Goal: Task Accomplishment & Management: Use online tool/utility

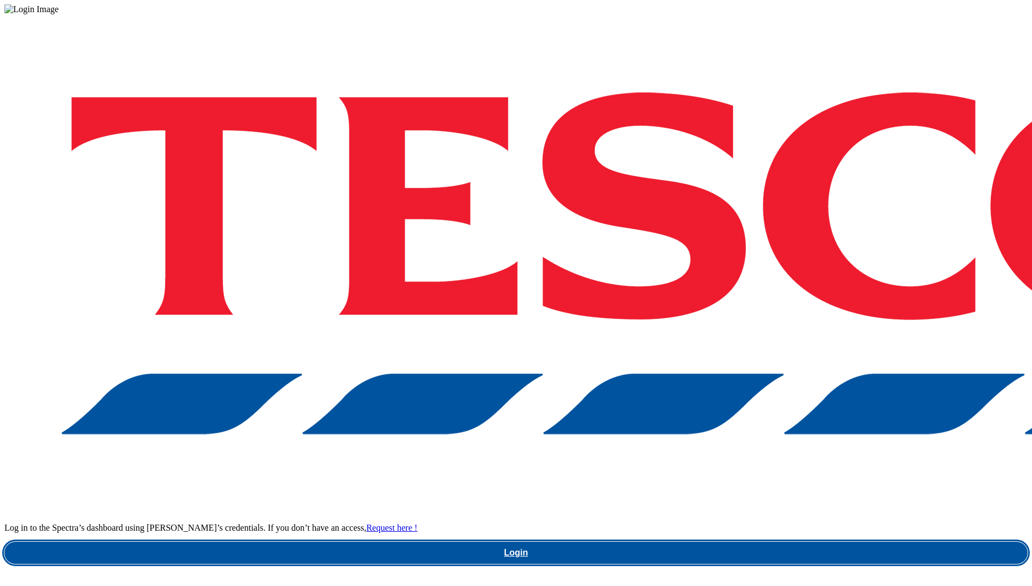
click at [744, 542] on link "Login" at bounding box center [515, 553] width 1023 height 22
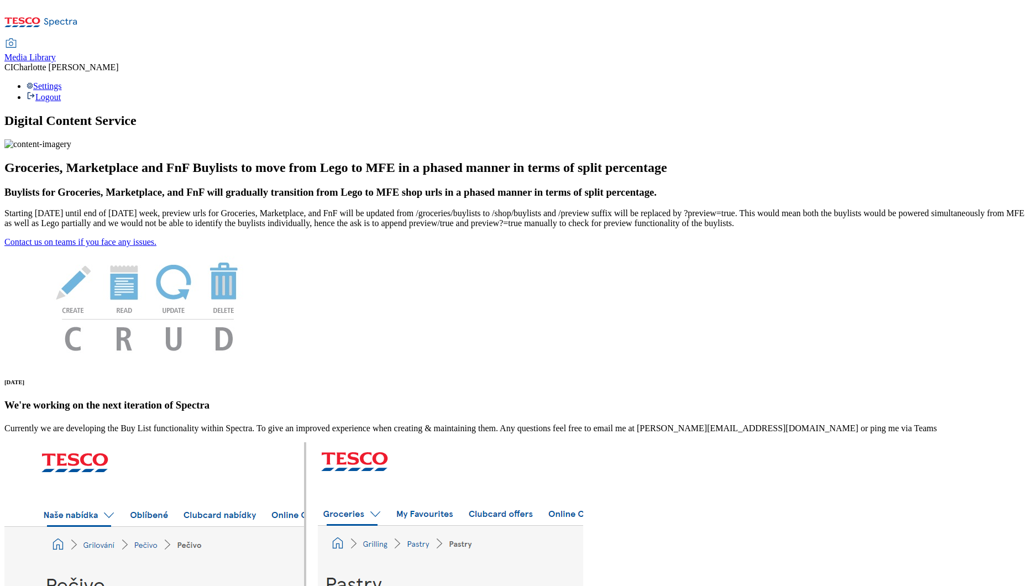
click at [56, 53] on span "Media Library" at bounding box center [29, 57] width 51 height 9
select select "clubcard-boost-[GEOGRAPHIC_DATA]"
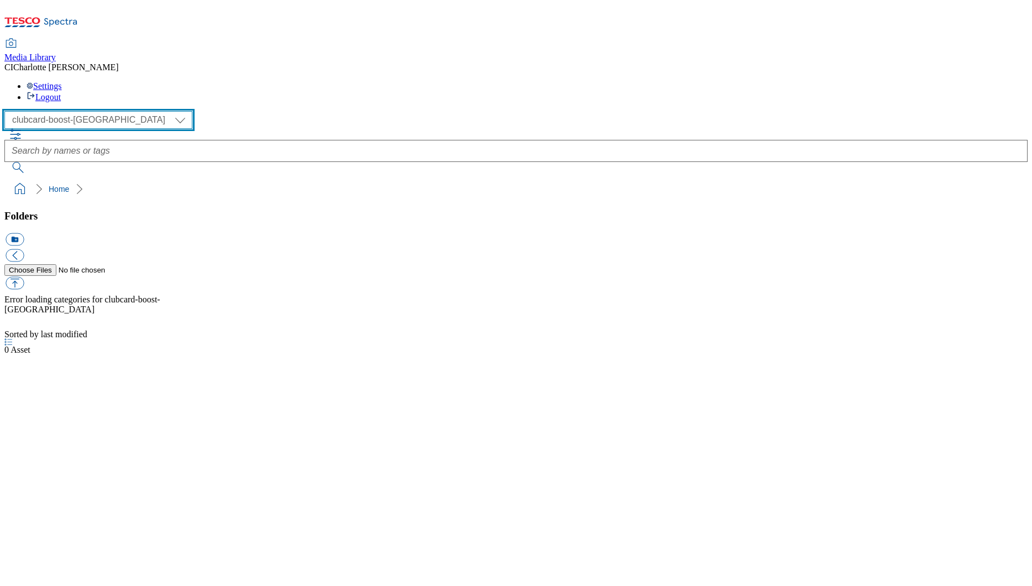
click at [59, 111] on select "Clubcard Boost UK Clubcard Marketing Clubcard ROI clubcard-boost-uk Dotcom [GEO…" at bounding box center [98, 120] width 188 height 18
select select "flare-ghs-mktg"
click at [8, 111] on select "Clubcard Boost UK Clubcard Marketing Clubcard ROI clubcard-boost-uk Dotcom [GEO…" at bounding box center [98, 120] width 188 height 18
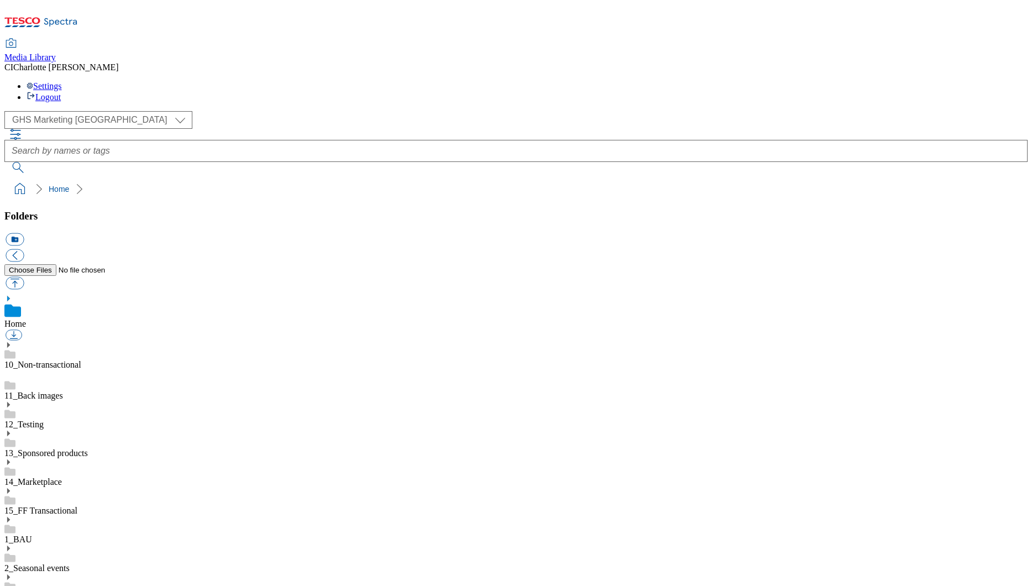
click at [82, 516] on div "1_BAU" at bounding box center [515, 530] width 1023 height 29
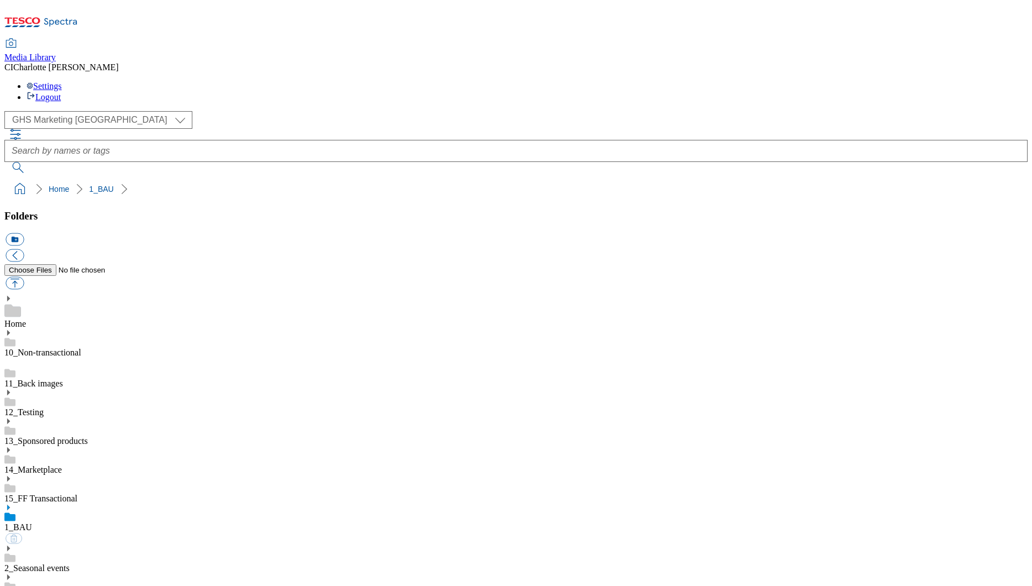
click at [12, 504] on icon at bounding box center [8, 508] width 8 height 8
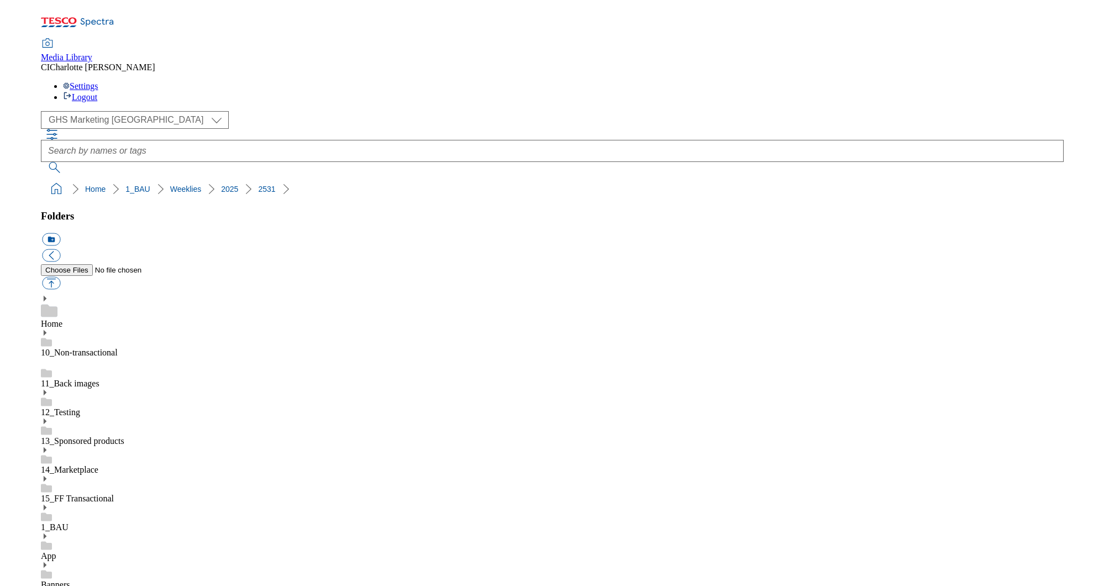
scroll to position [900, 0]
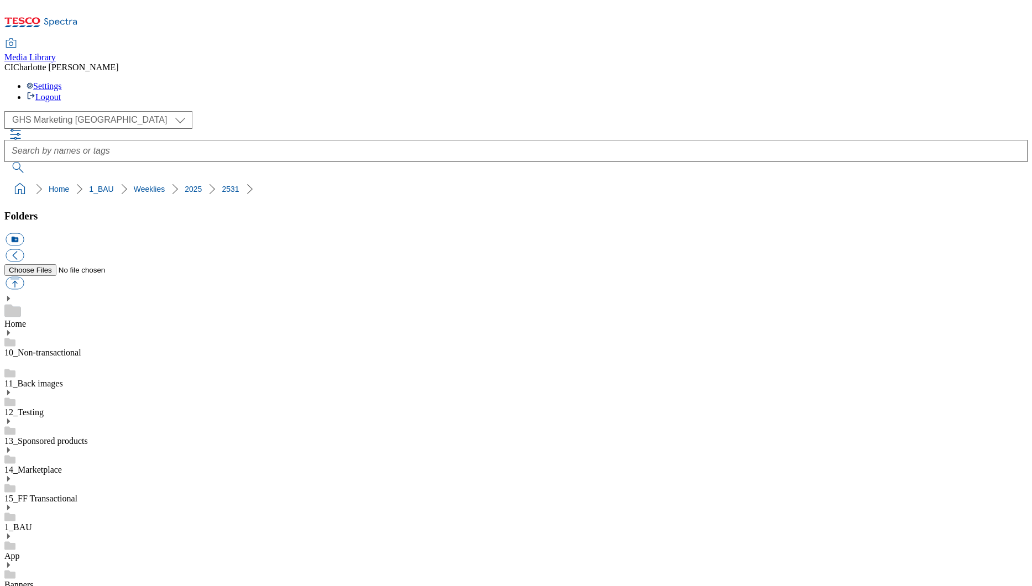
click at [24, 233] on button "icon_new_folder" at bounding box center [15, 239] width 18 height 13
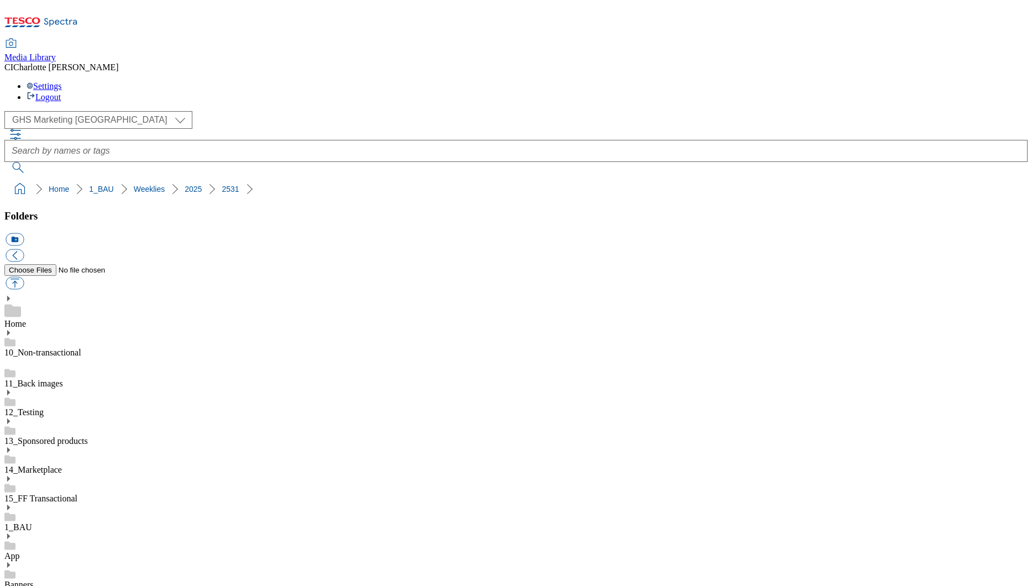
paste input "Billboard"
type input "Billboard"
drag, startPoint x: 145, startPoint y: 150, endPoint x: 140, endPoint y: 188, distance: 38.5
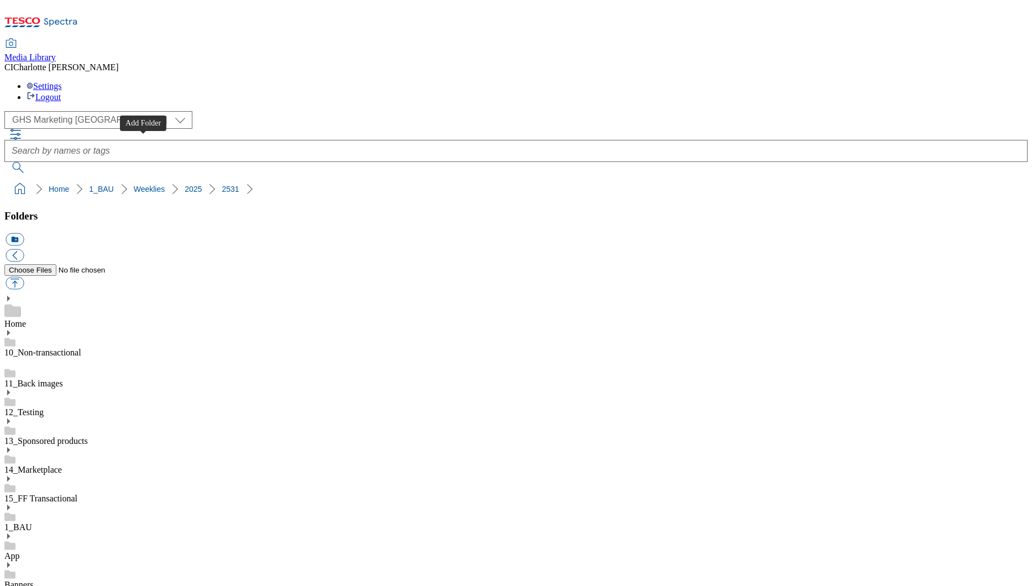
click at [24, 233] on button "icon_new_folder" at bounding box center [15, 239] width 18 height 13
paste input "Carousel"
type input "Carousel"
click at [24, 233] on button "icon_new_folder" at bounding box center [15, 239] width 18 height 13
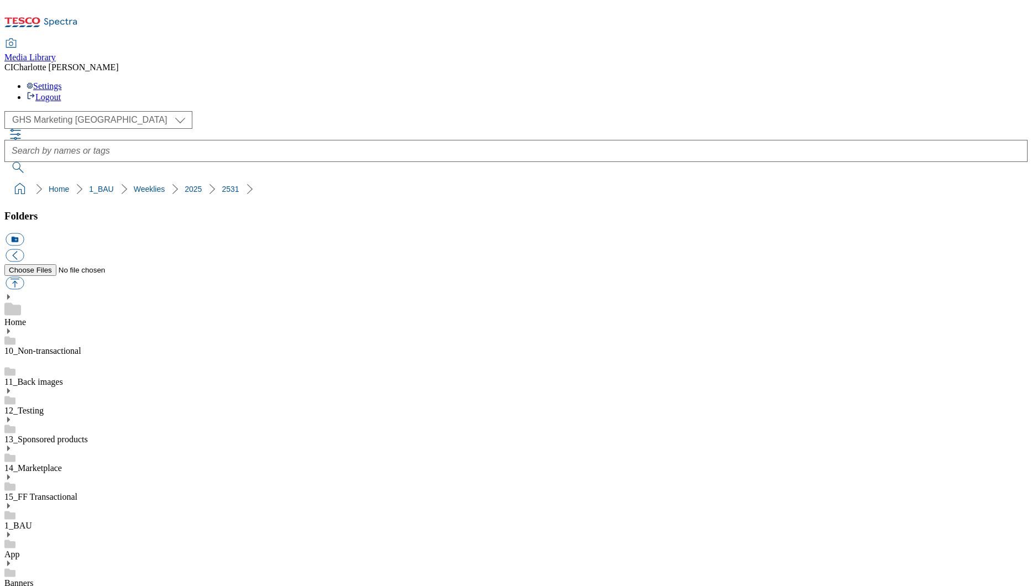
paste input "Search"
type input "Search"
drag, startPoint x: 145, startPoint y: 138, endPoint x: 139, endPoint y: 160, distance: 22.4
click at [24, 233] on button "icon_new_folder" at bounding box center [15, 239] width 18 height 13
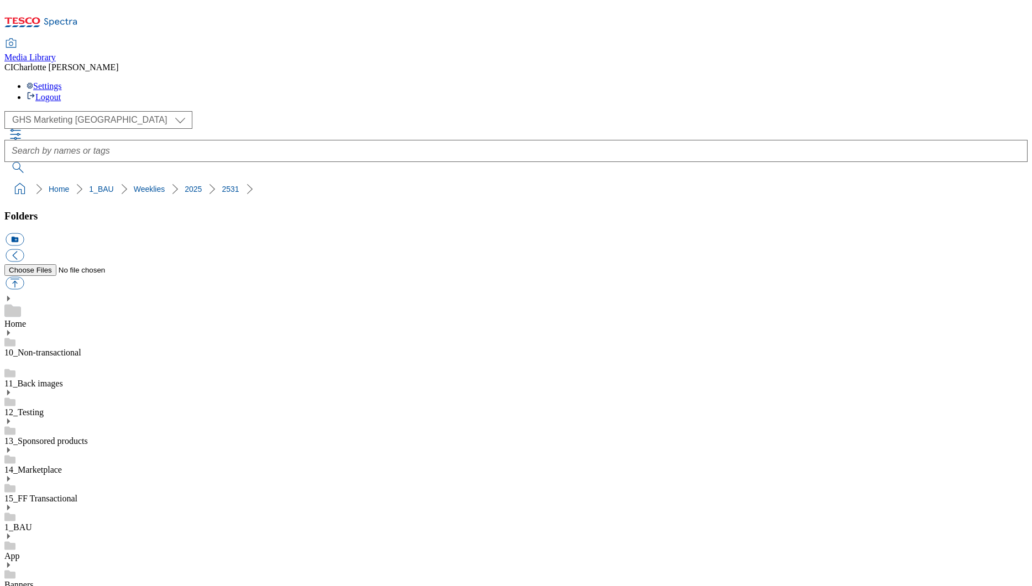
paste input "SO"
type input "SO"
click at [24, 233] on button "icon_new_folder" at bounding box center [15, 239] width 18 height 13
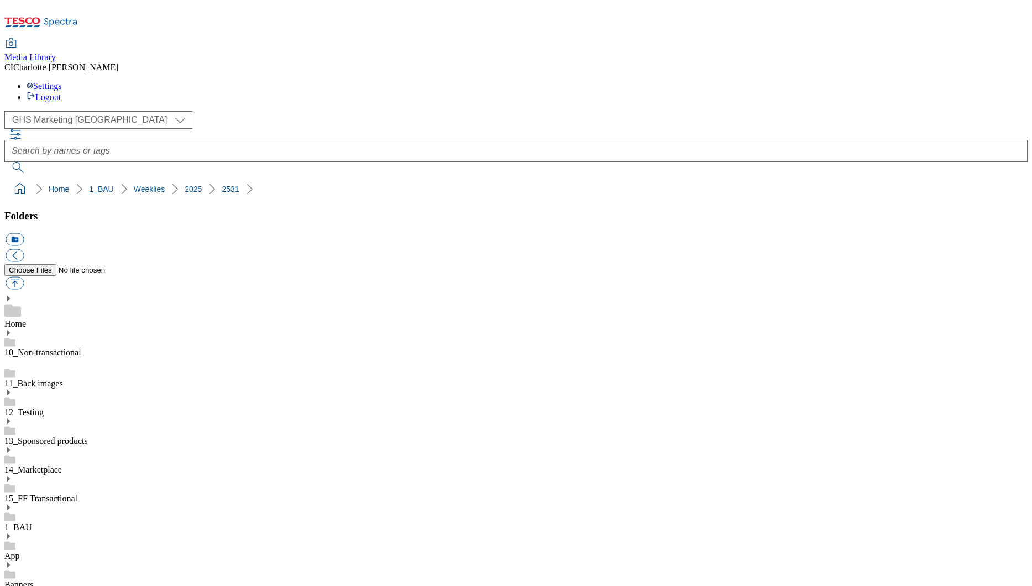
paste input "TradeStamp"
type input "TradeStamp"
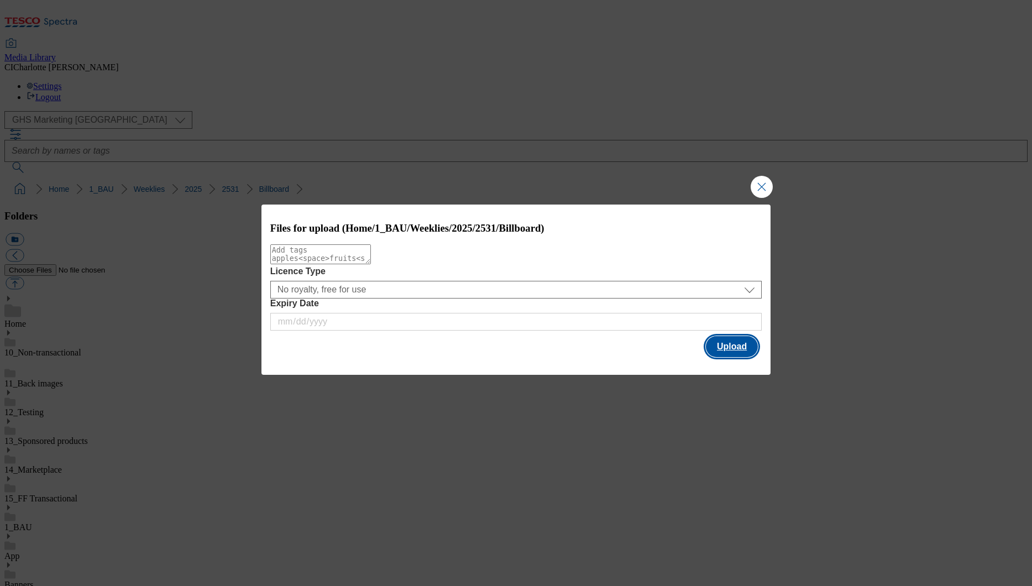
click at [746, 347] on button "Upload" at bounding box center [732, 346] width 52 height 21
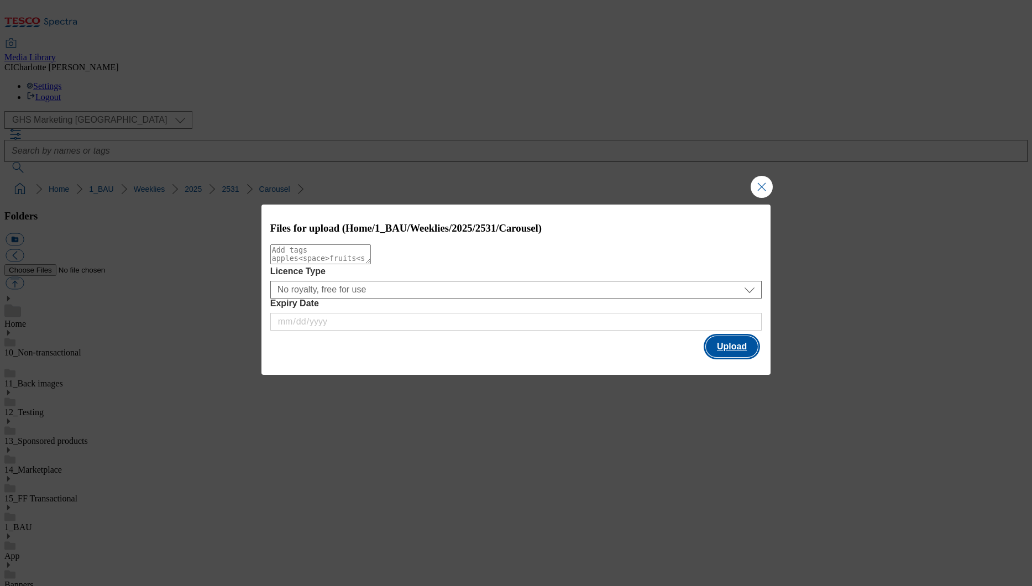
drag, startPoint x: 731, startPoint y: 350, endPoint x: 720, endPoint y: 346, distance: 11.7
click at [732, 350] on button "Upload" at bounding box center [732, 346] width 52 height 21
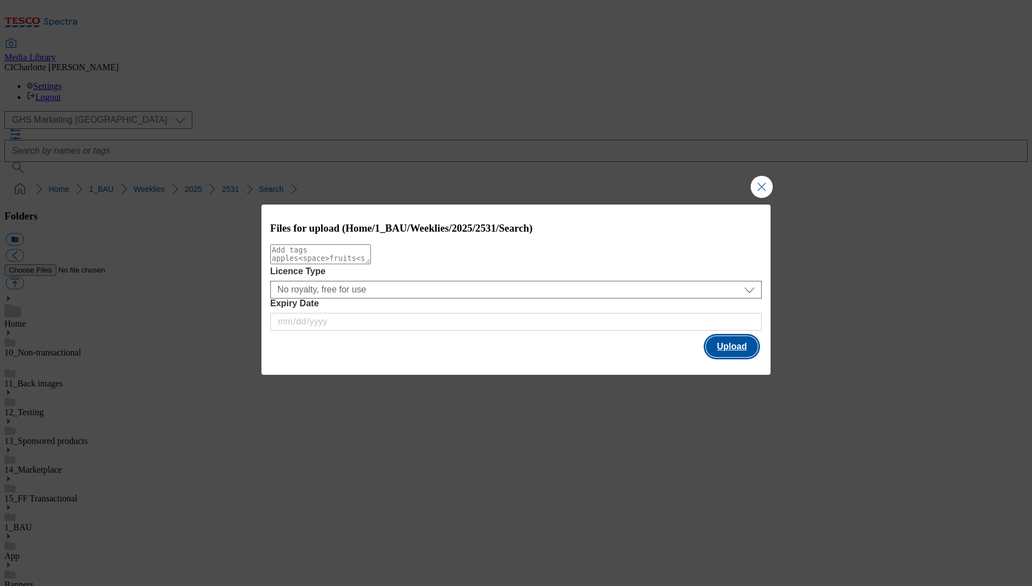
click at [733, 345] on button "Upload" at bounding box center [732, 346] width 52 height 21
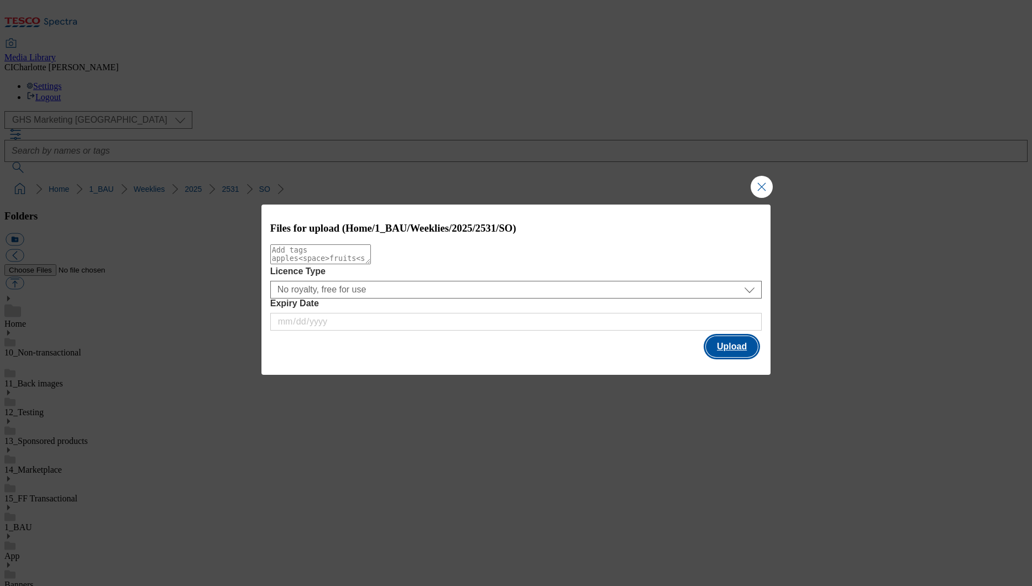
click at [726, 357] on button "Upload" at bounding box center [732, 346] width 52 height 21
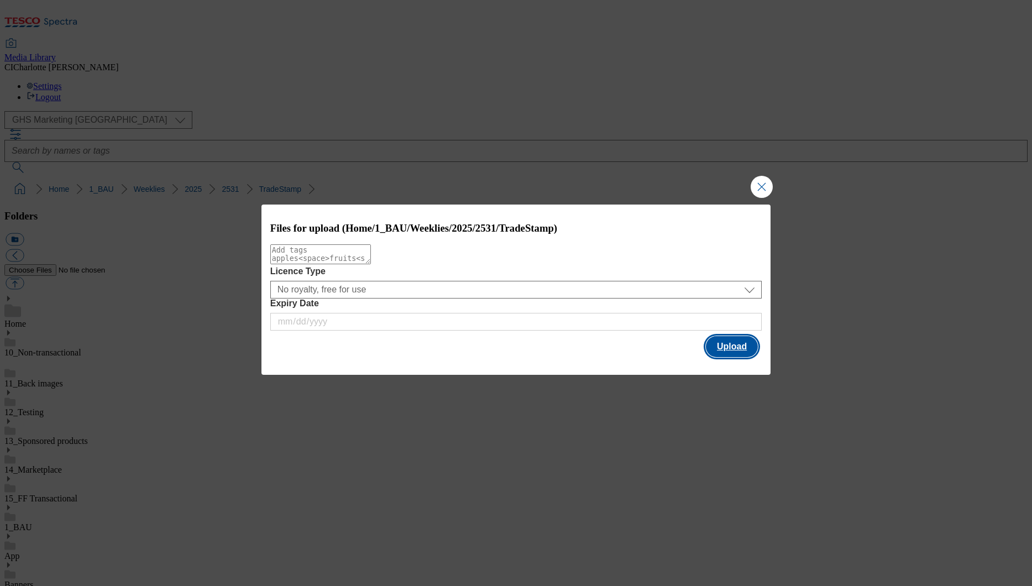
click at [742, 355] on button "Upload" at bounding box center [732, 346] width 52 height 21
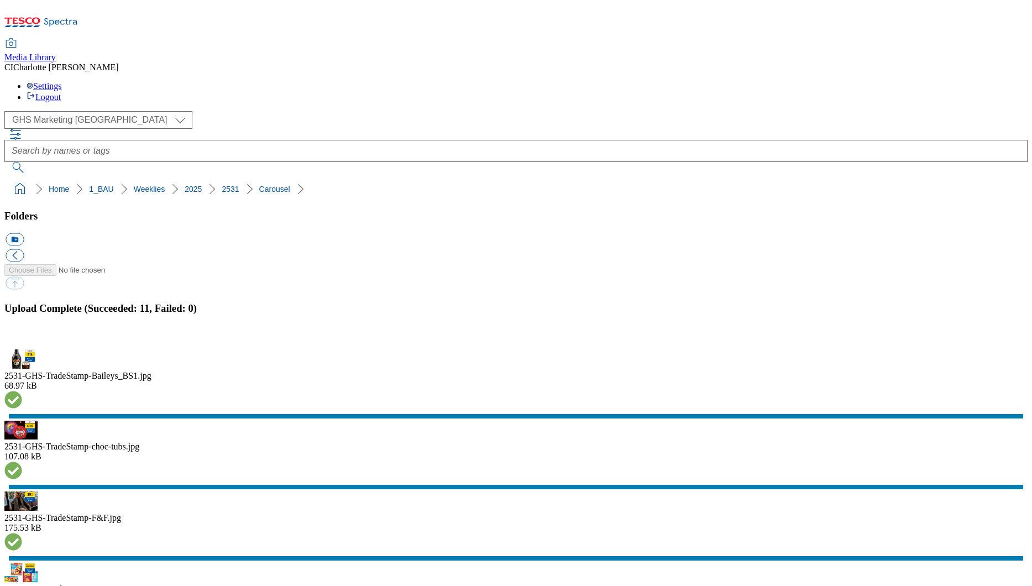
click at [22, 336] on button "button" at bounding box center [14, 331] width 17 height 11
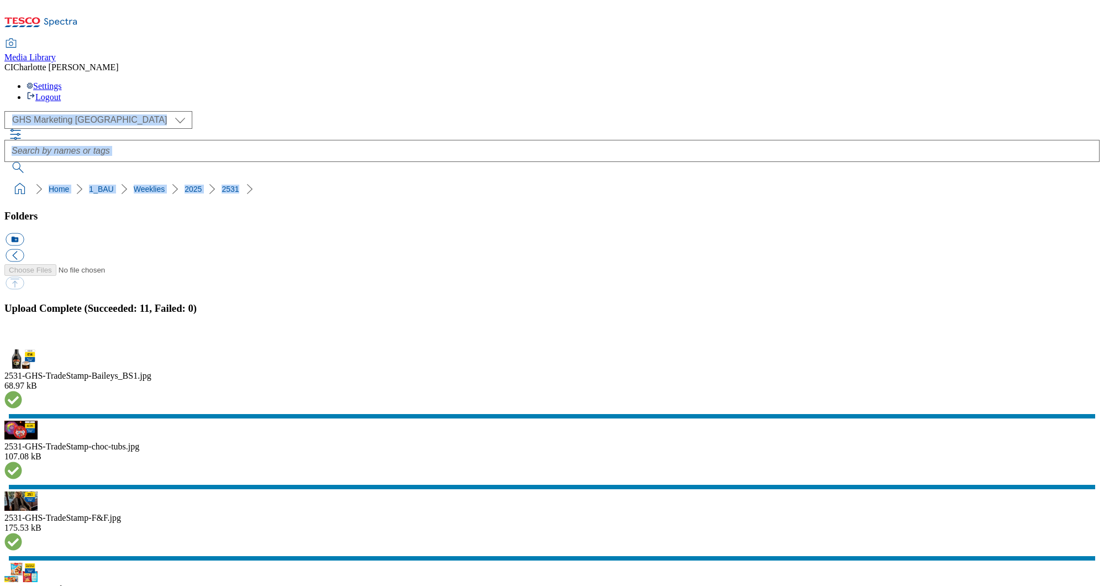
drag, startPoint x: 214, startPoint y: 111, endPoint x: 1, endPoint y: 78, distance: 215.8
click at [4, 111] on div "( optional ) Clubcard Boost UK Clubcard Marketing Clubcard ROI clubcard-boost-u…" at bounding box center [552, 155] width 1096 height 88
copy div "Clubcard Boost UK Clubcard Marketing Clubcard ROI clubcard-boost-uk Dotcom [GEO…"
